Goal: Browse casually: Explore the website without a specific task or goal

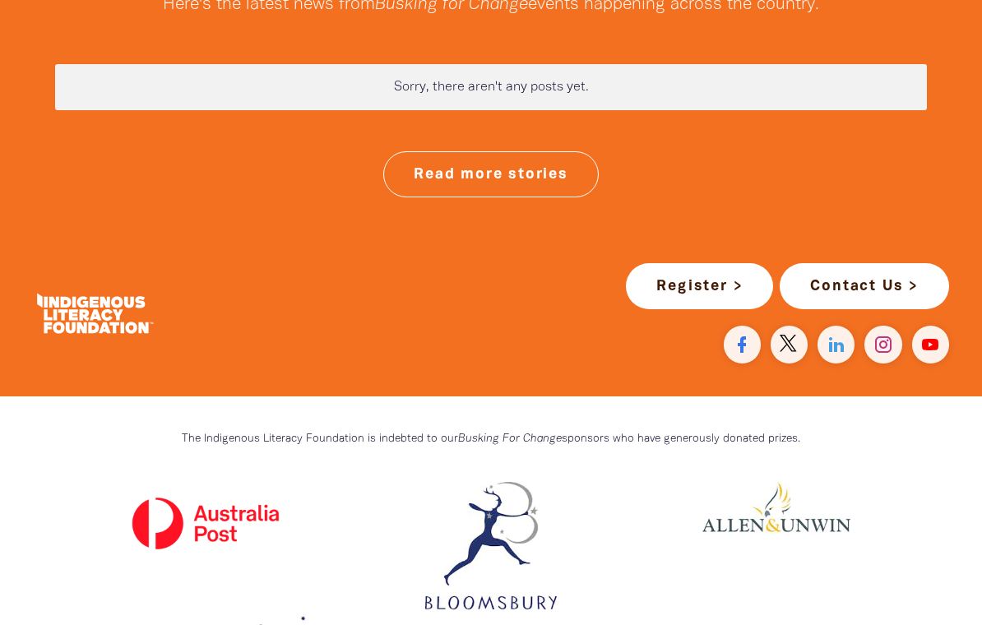
scroll to position [4444, 0]
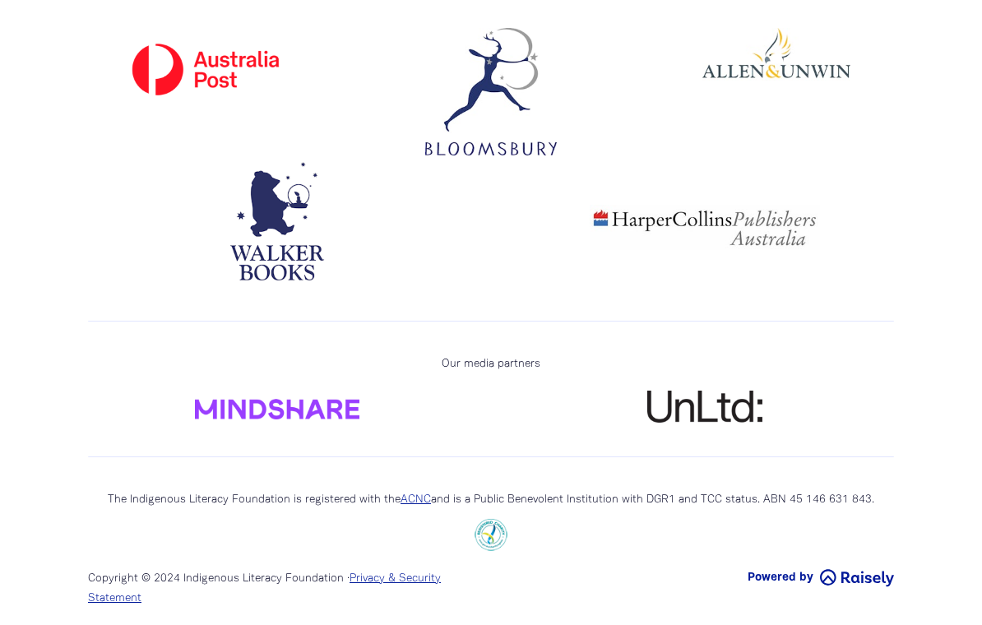
scroll to position [5598, 0]
